Goal: Information Seeking & Learning: Learn about a topic

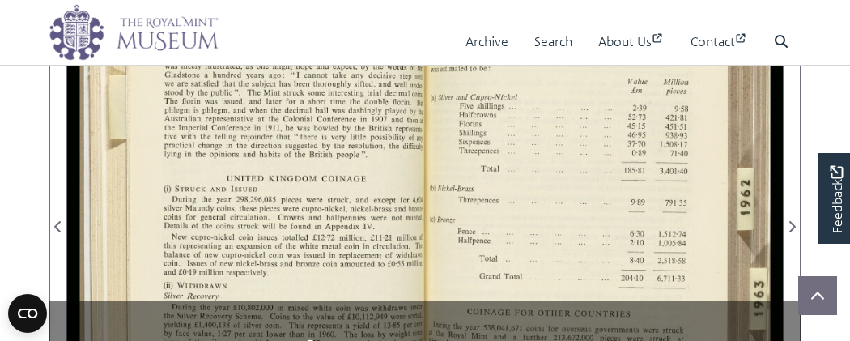
scroll to position [337, 0]
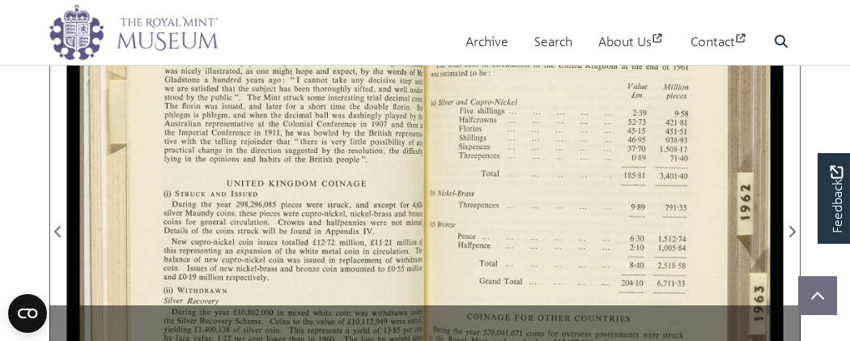
click at [566, 189] on div at bounding box center [604, 222] width 358 height 558
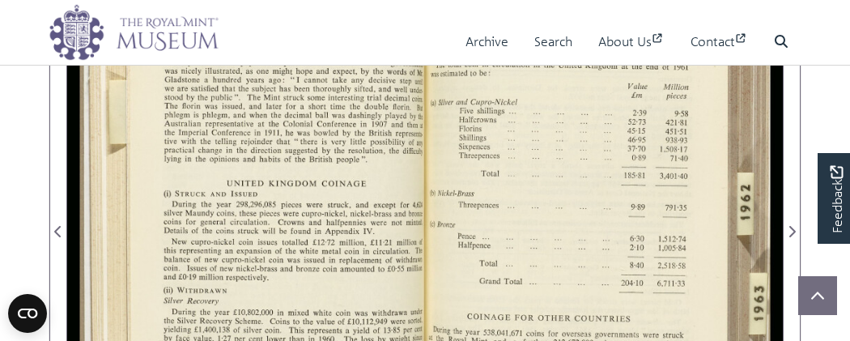
click at [566, 189] on div at bounding box center [604, 222] width 358 height 558
click at [311, 210] on div at bounding box center [246, 222] width 358 height 558
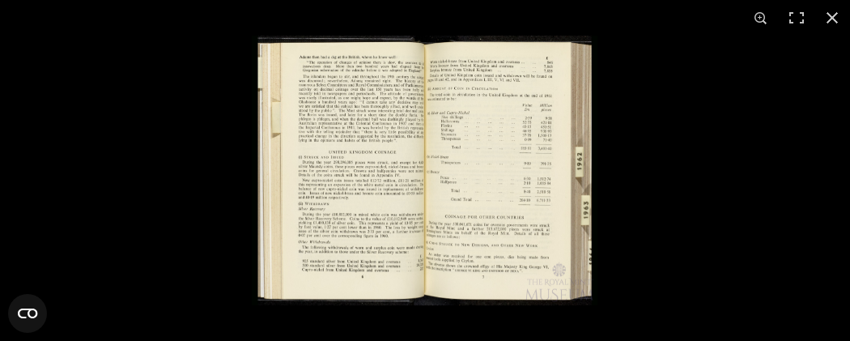
click at [339, 125] on img at bounding box center [425, 170] width 346 height 269
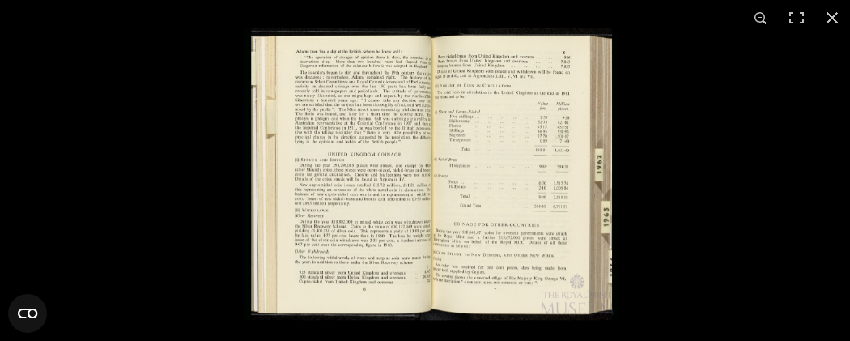
click at [339, 125] on img at bounding box center [431, 173] width 374 height 291
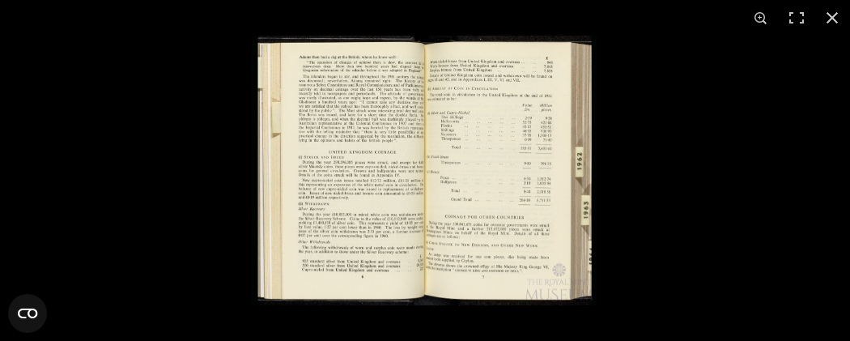
click at [538, 138] on img at bounding box center [425, 170] width 346 height 269
